Goal: Task Accomplishment & Management: Use online tool/utility

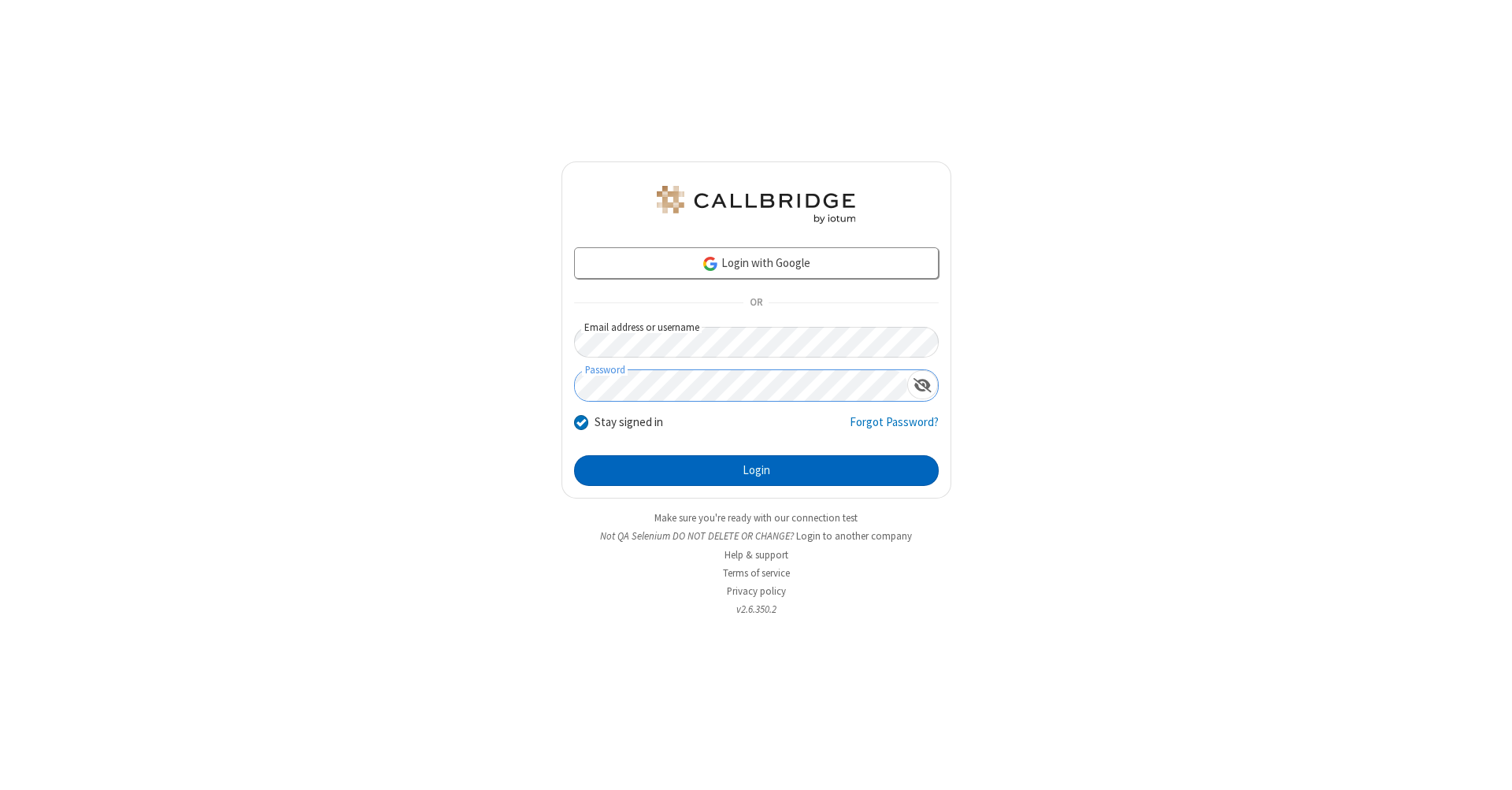
click at [756, 471] on button "Login" at bounding box center [757, 471] width 365 height 32
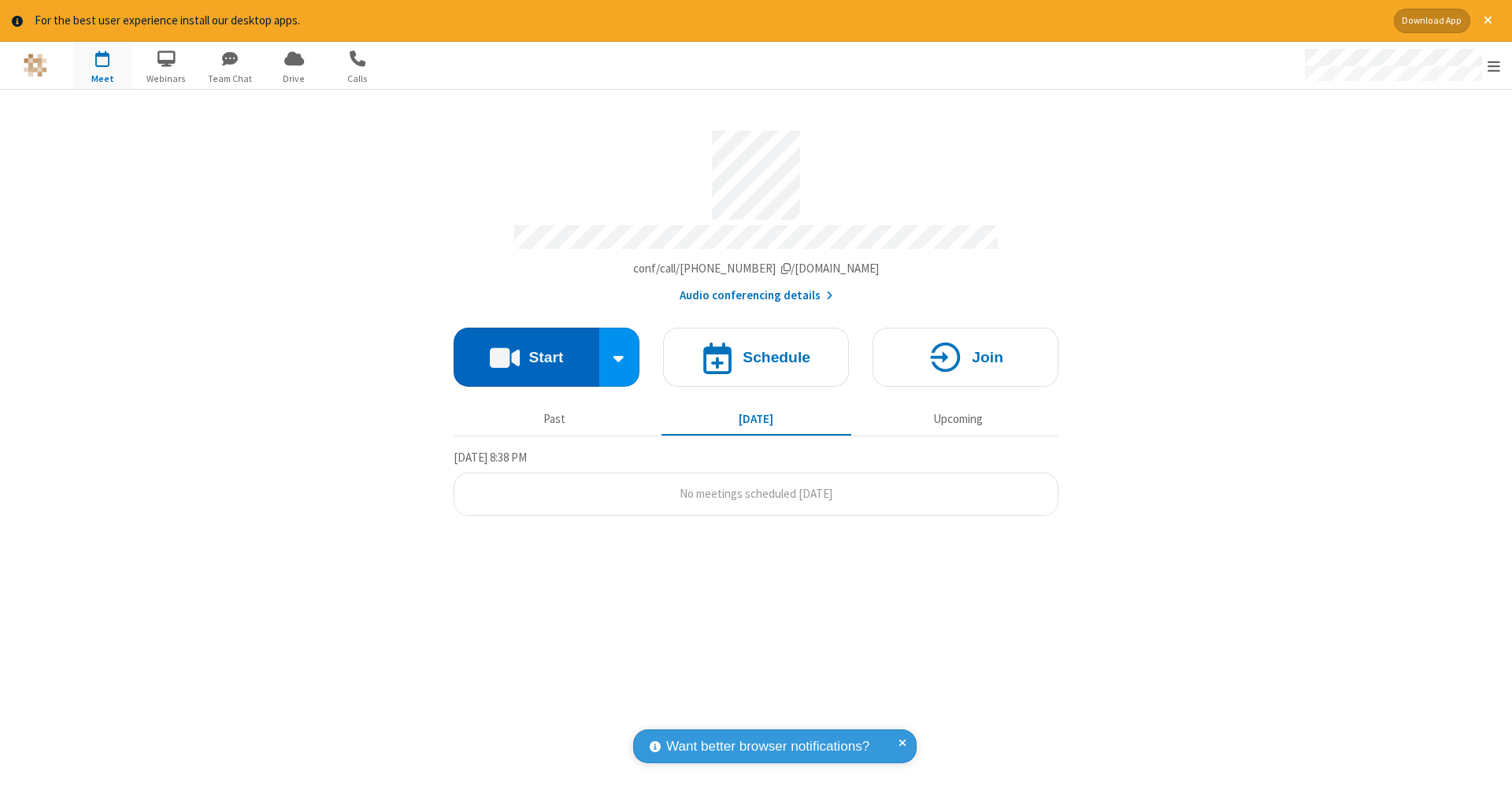
click at [526, 349] on button "Start" at bounding box center [526, 357] width 146 height 60
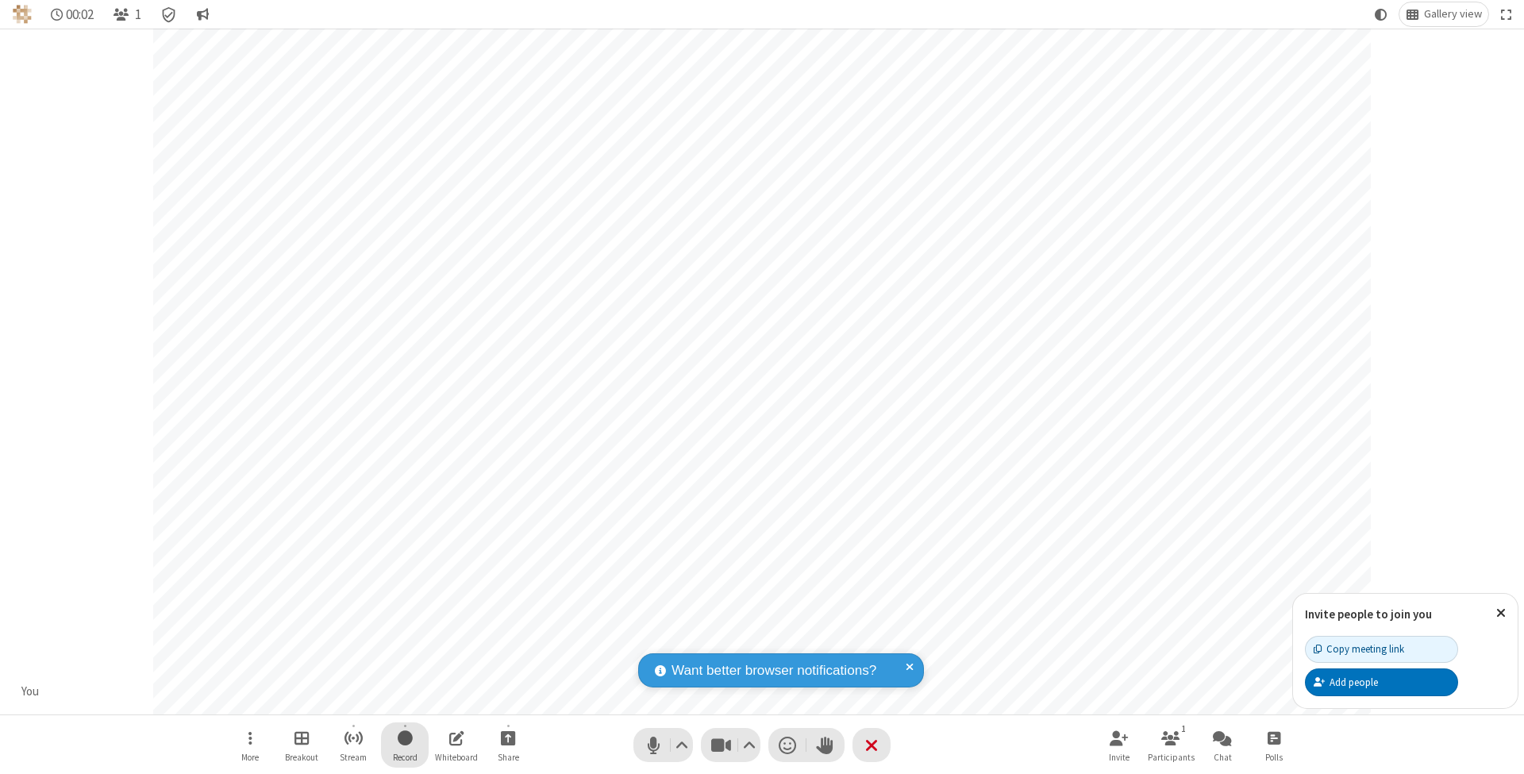
click at [405, 745] on span "Start recording" at bounding box center [405, 738] width 15 height 20
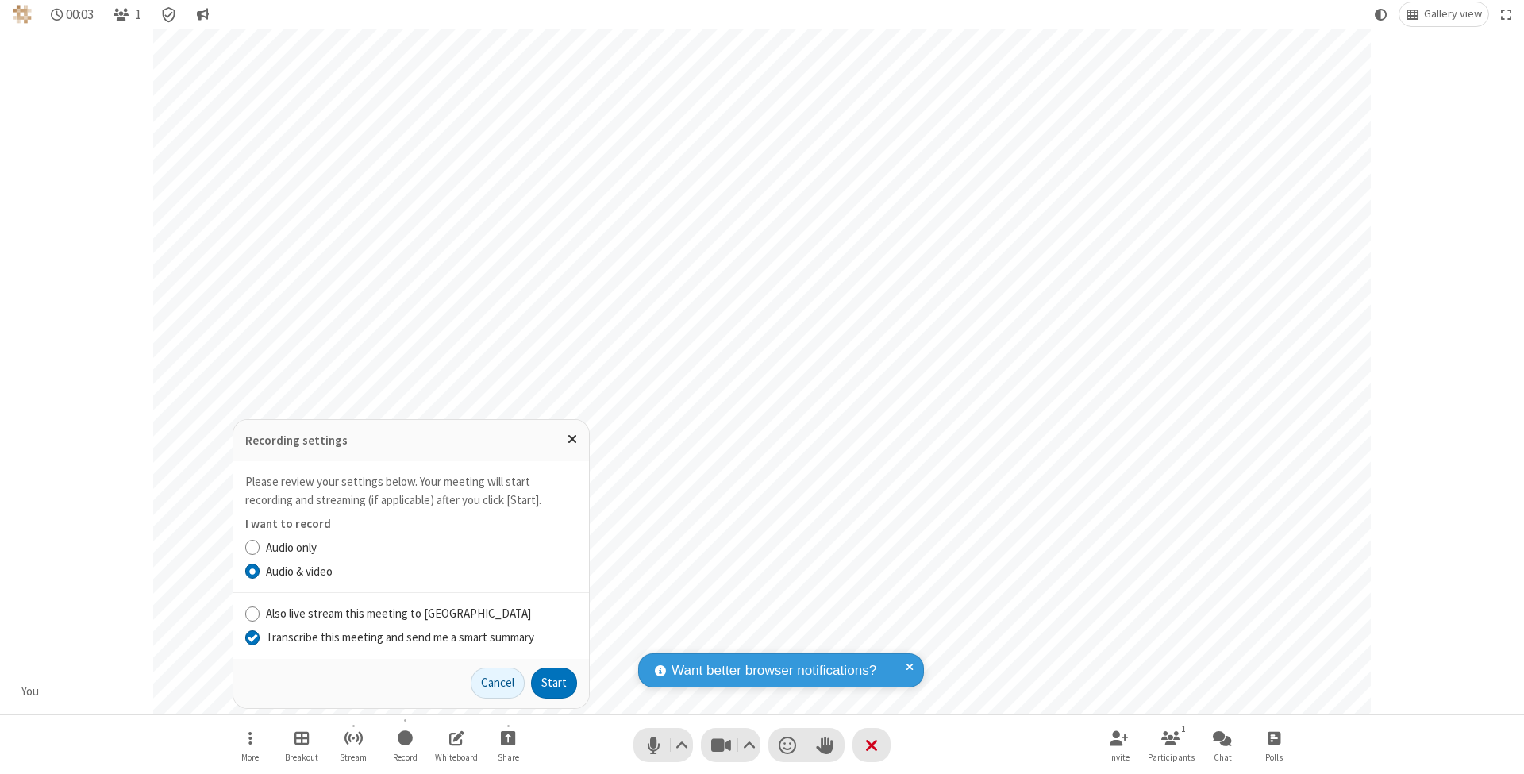
click at [252, 637] on input "Transcribe this meeting and send me a smart summary" at bounding box center [252, 637] width 15 height 17
click at [554, 683] on button "Start" at bounding box center [554, 684] width 46 height 32
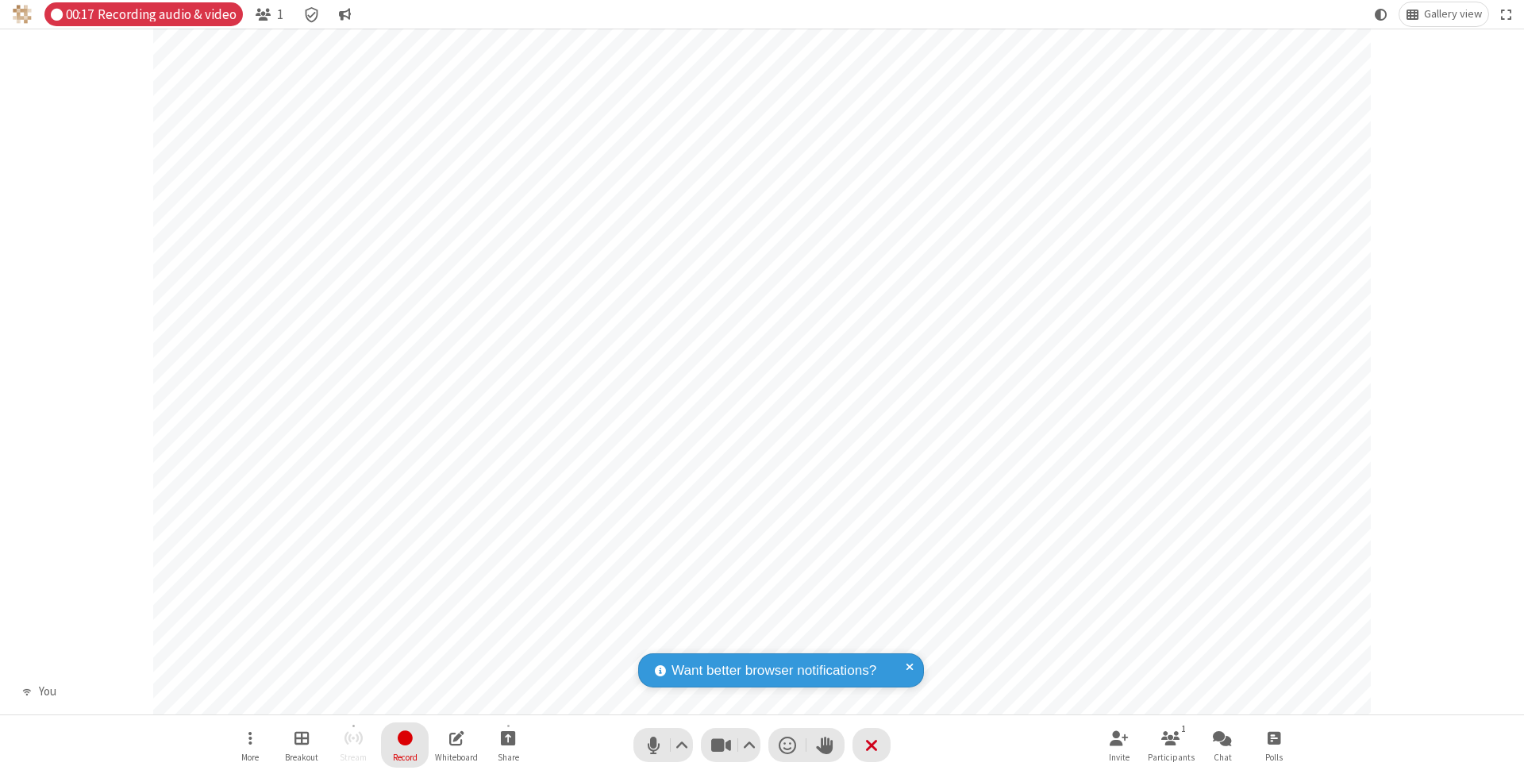
click at [405, 745] on span "Stop recording" at bounding box center [405, 738] width 18 height 20
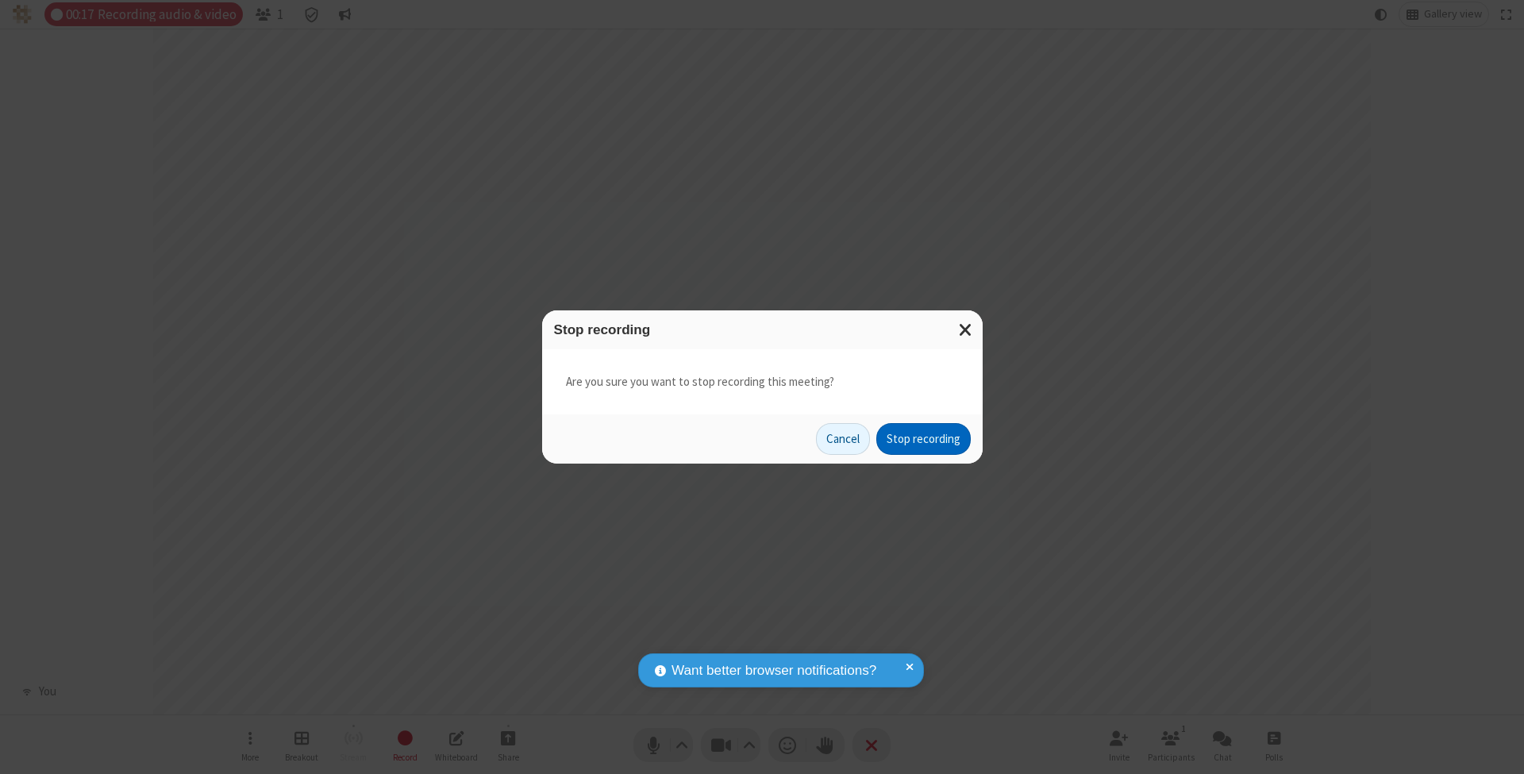
click at [923, 438] on button "Stop recording" at bounding box center [923, 439] width 94 height 32
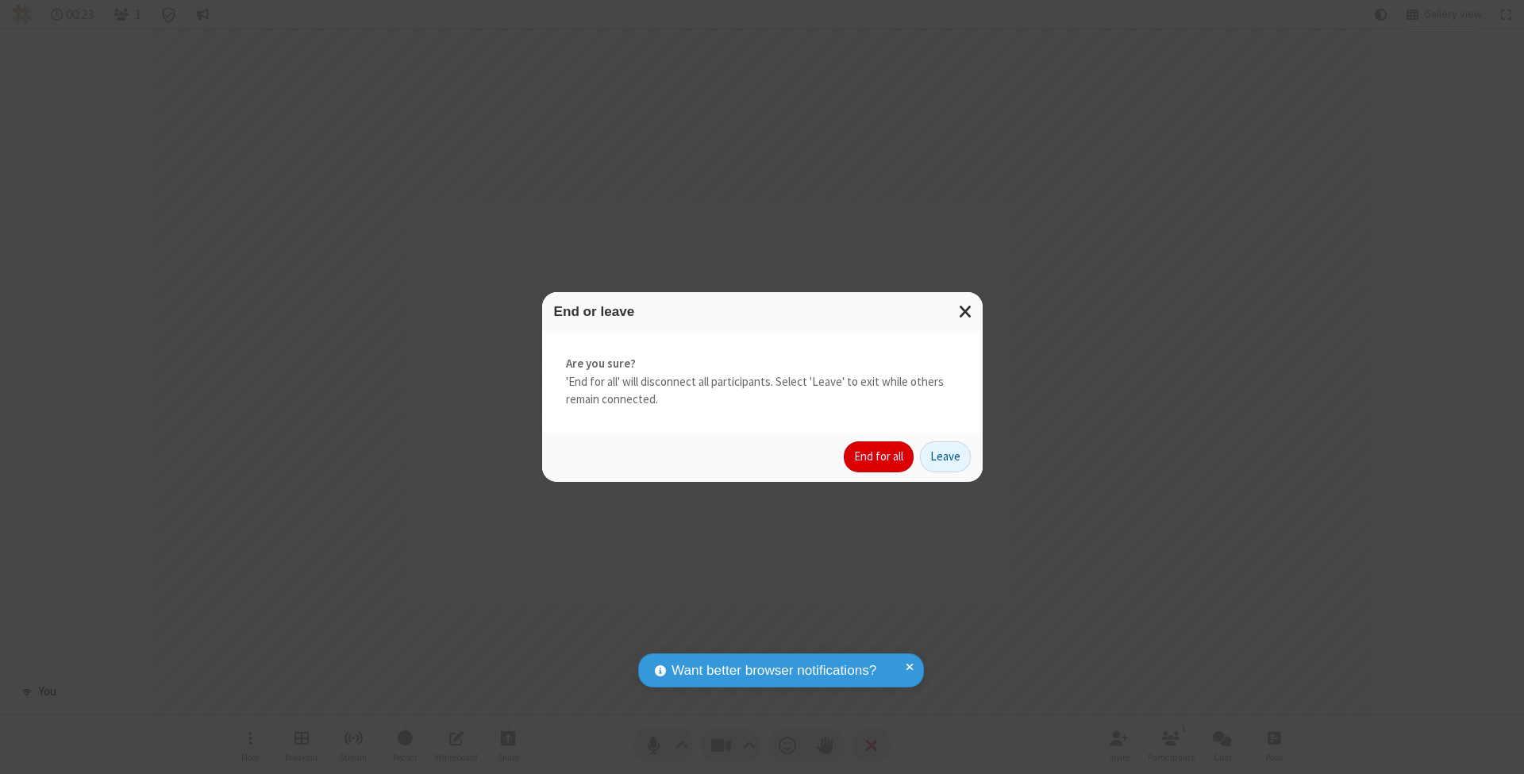
click at [879, 456] on button "End for all" at bounding box center [879, 457] width 70 height 32
